Goal: Browse casually

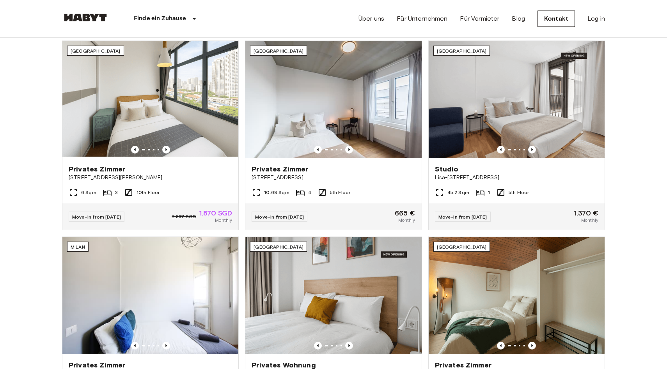
scroll to position [257, 0]
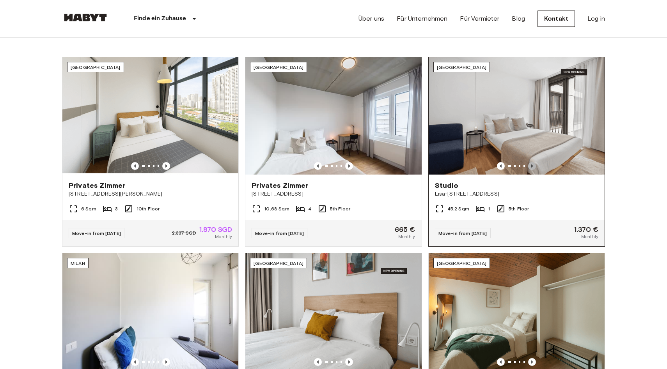
click at [534, 165] on icon "Previous image" at bounding box center [532, 166] width 8 height 8
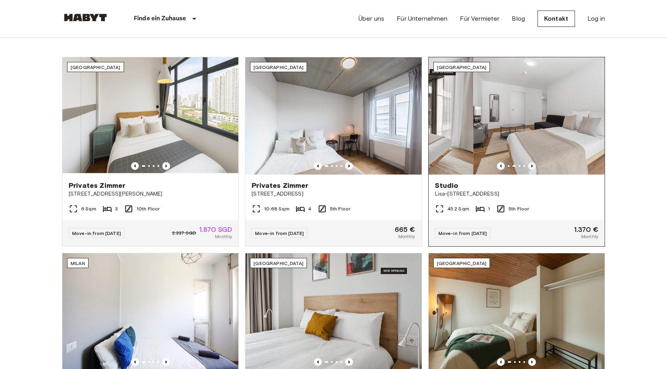
click at [534, 165] on icon "Previous image" at bounding box center [532, 166] width 8 height 8
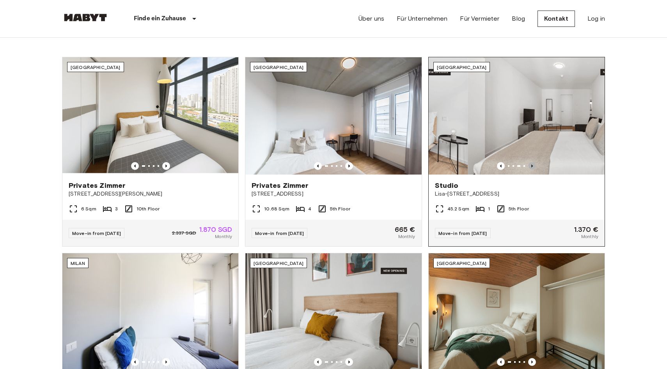
click at [534, 165] on icon "Previous image" at bounding box center [532, 166] width 8 height 8
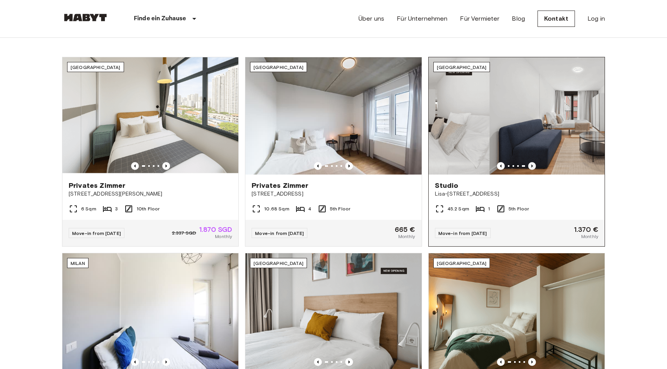
click at [534, 165] on icon "Previous image" at bounding box center [532, 166] width 8 height 8
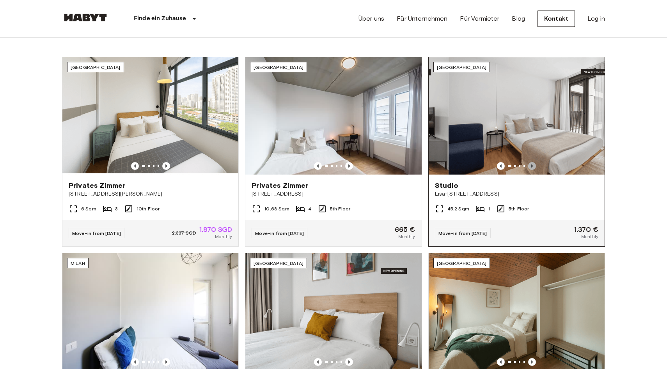
click at [534, 165] on icon "Previous image" at bounding box center [532, 166] width 8 height 8
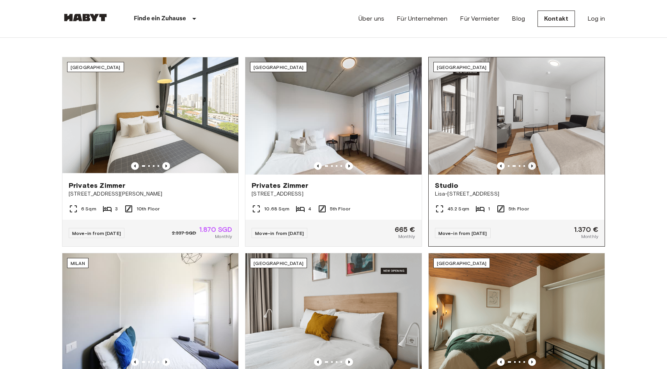
click at [534, 165] on icon "Previous image" at bounding box center [532, 166] width 8 height 8
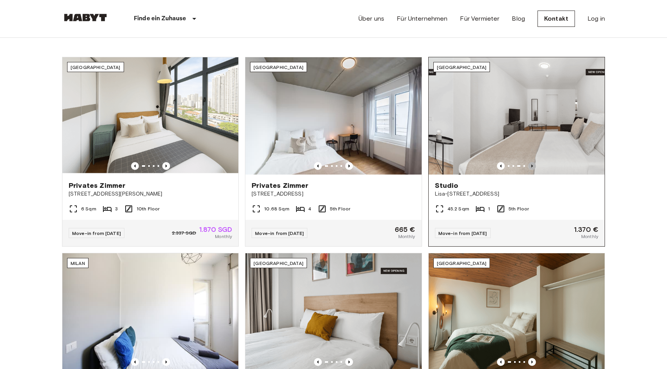
click at [534, 165] on icon "Previous image" at bounding box center [532, 166] width 8 height 8
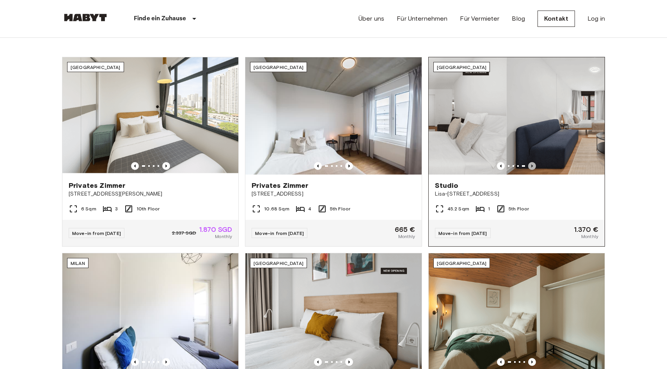
click at [534, 165] on icon "Previous image" at bounding box center [532, 166] width 8 height 8
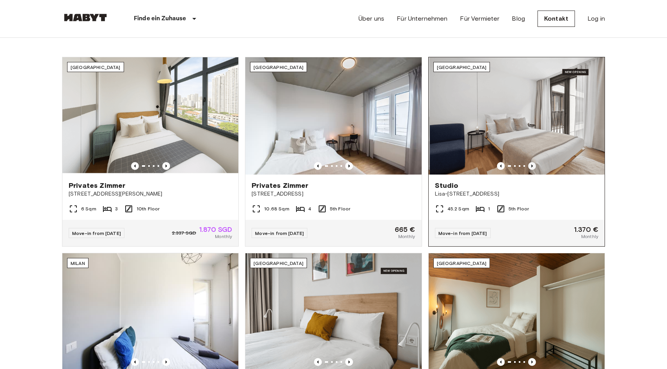
click at [534, 165] on icon "Previous image" at bounding box center [532, 166] width 8 height 8
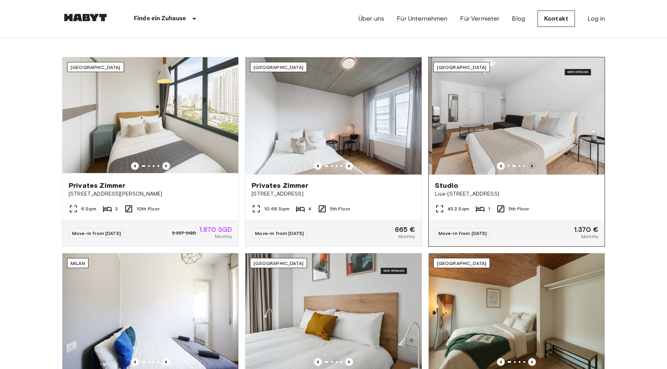
click at [534, 165] on icon "Previous image" at bounding box center [532, 166] width 8 height 8
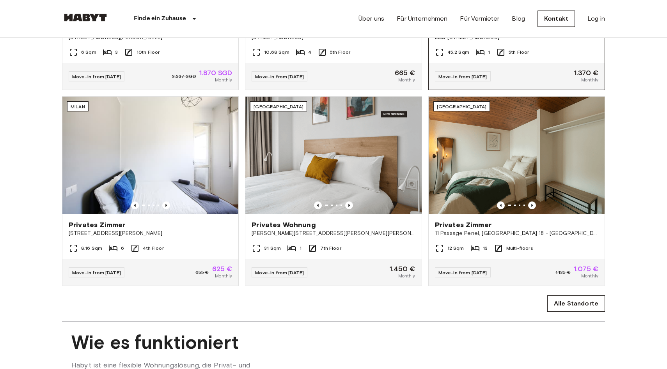
scroll to position [414, 0]
